Goal: Ask a question: Seek information or help from site administrators or community

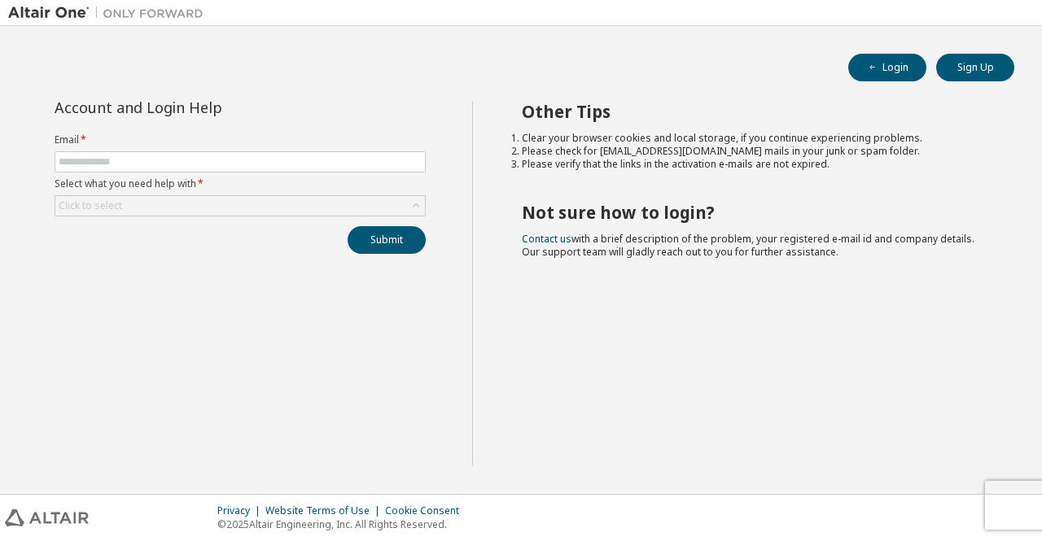
click at [428, 410] on div "Account and Login Help Email * Select what you need help with * Click to select…" at bounding box center [240, 284] width 464 height 366
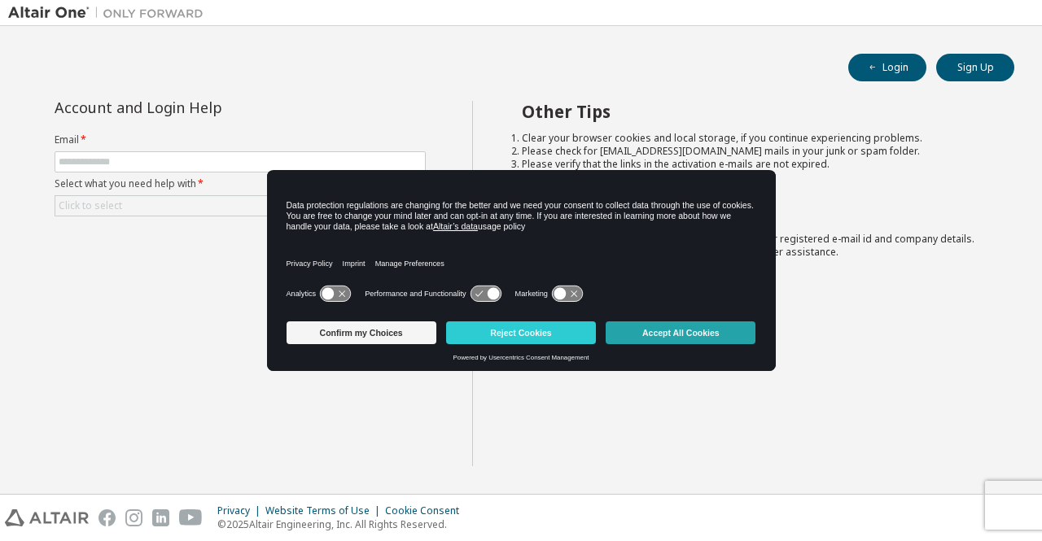
click at [635, 331] on button "Accept All Cookies" at bounding box center [681, 333] width 150 height 23
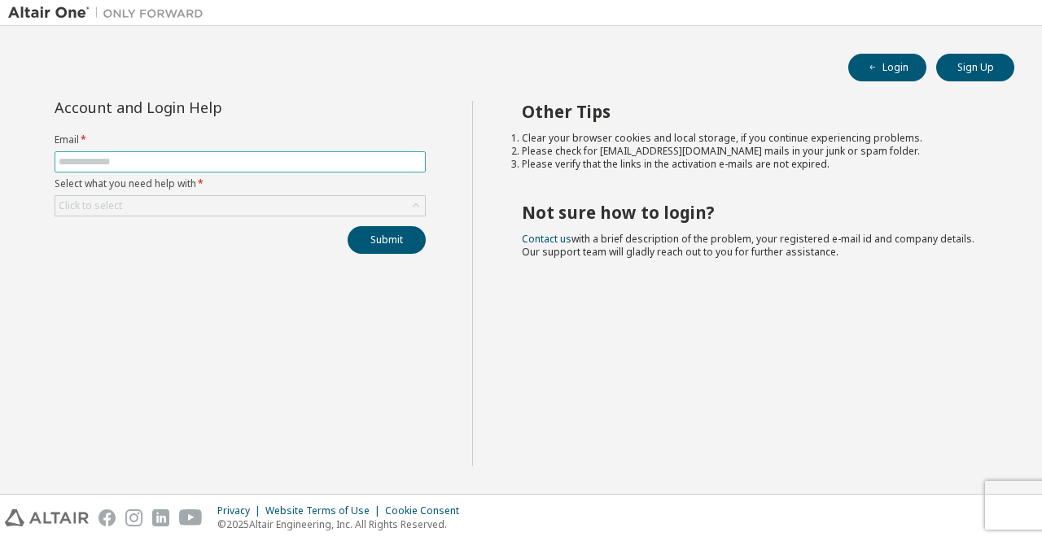
click at [148, 166] on input "text" at bounding box center [240, 162] width 363 height 13
paste input "**********"
type input "**********"
click at [197, 208] on div "Click to select" at bounding box center [240, 206] width 370 height 20
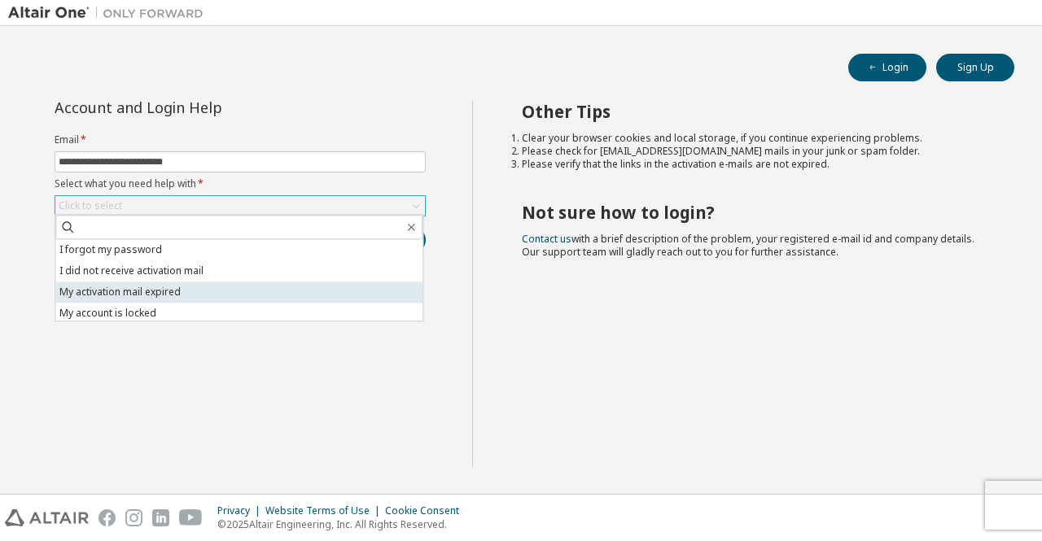
scroll to position [46, 0]
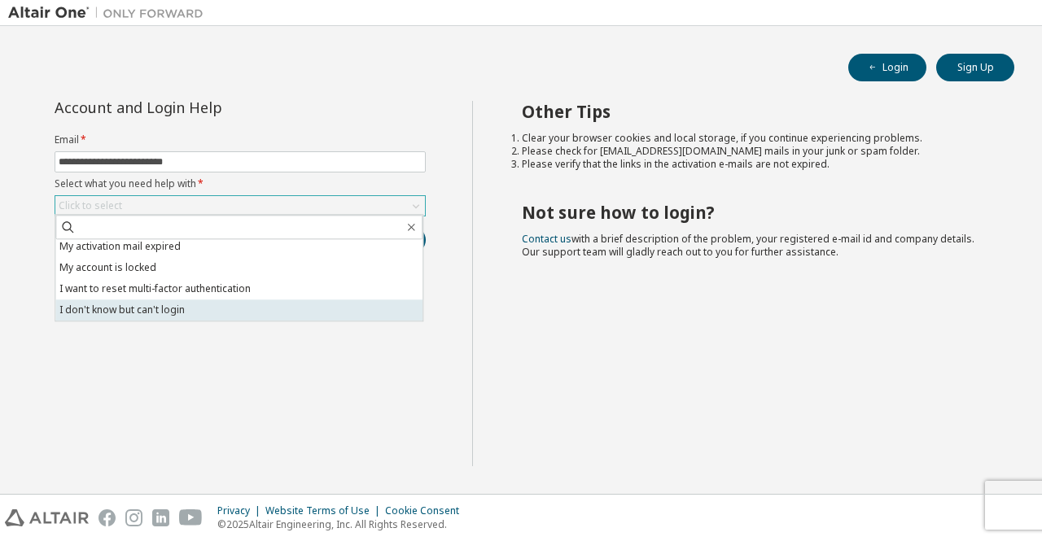
click at [171, 305] on li "I don't know but can't login" at bounding box center [238, 310] width 367 height 21
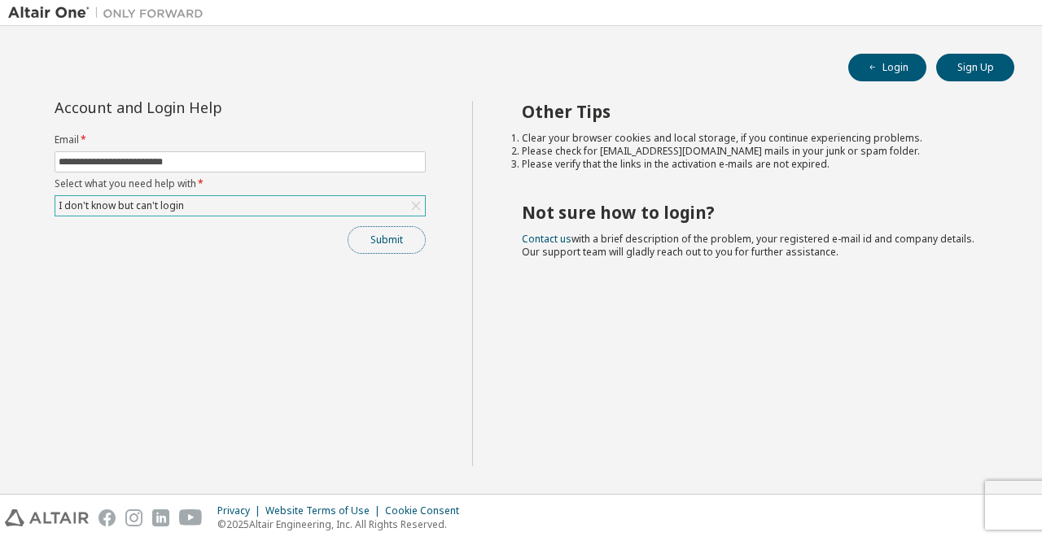
click at [364, 238] on button "Submit" at bounding box center [387, 240] width 78 height 28
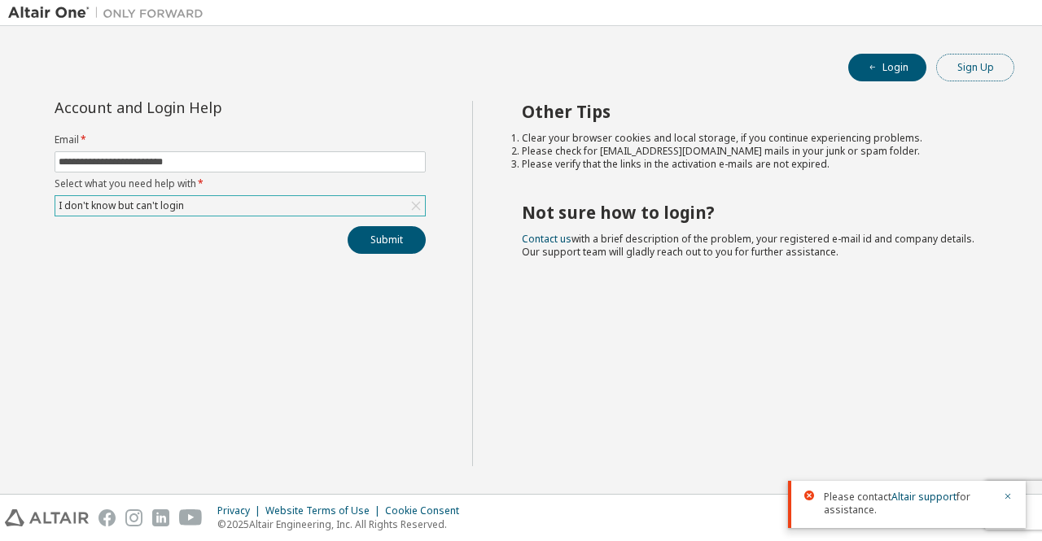
click at [962, 72] on button "Sign Up" at bounding box center [975, 68] width 78 height 28
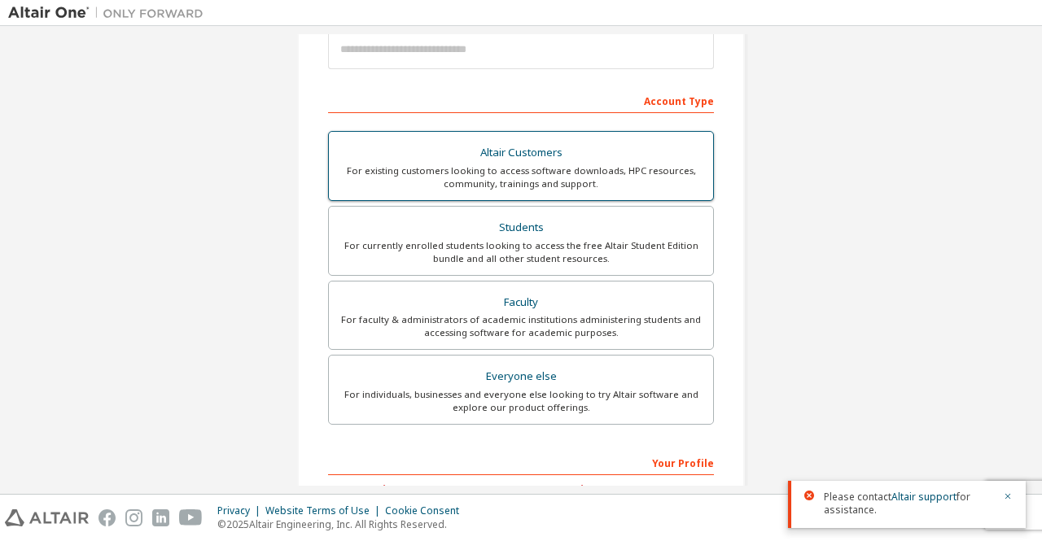
scroll to position [216, 0]
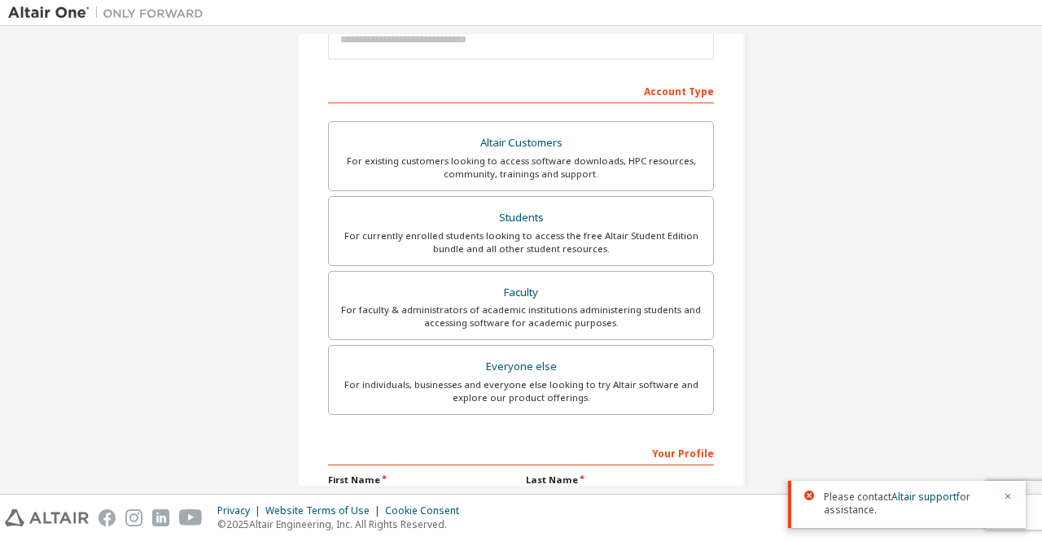
drag, startPoint x: 516, startPoint y: 169, endPoint x: 200, endPoint y: 230, distance: 321.8
click at [200, 230] on div "Create an Altair One Account For Free Trials, Licenses, Downloads, Learning & D…" at bounding box center [521, 249] width 1026 height 862
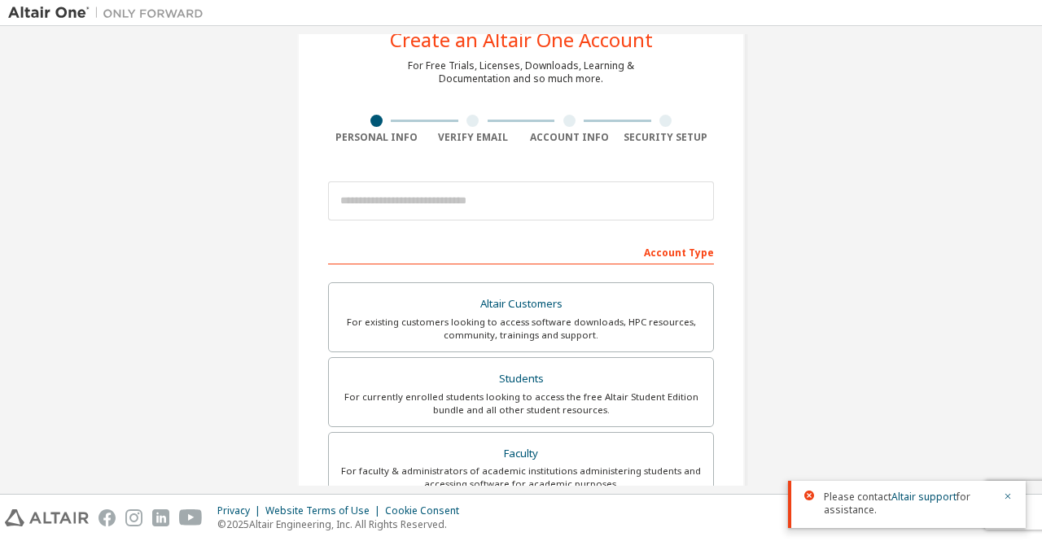
scroll to position [0, 0]
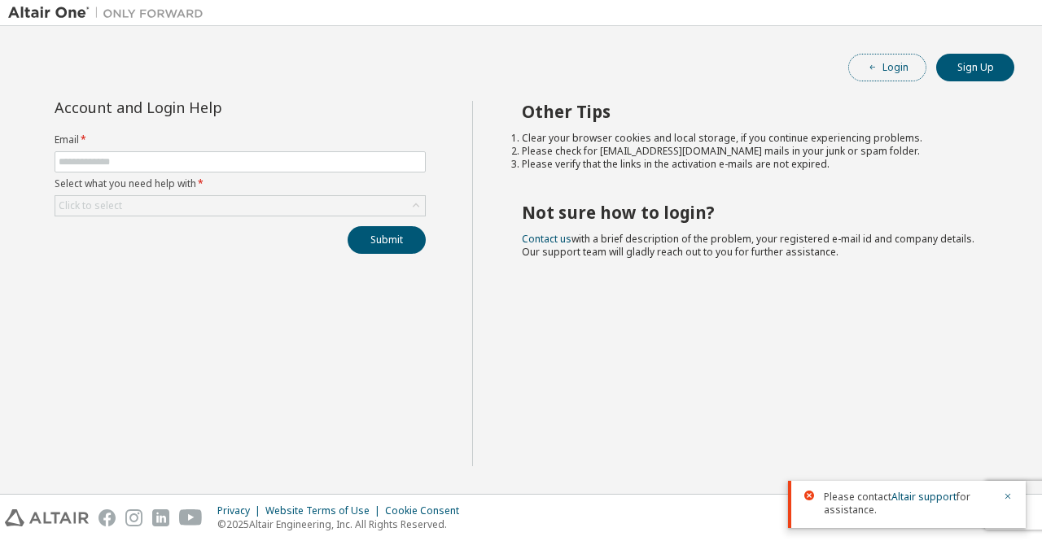
click at [876, 68] on icon "button" at bounding box center [873, 68] width 10 height 10
